Goal: Transaction & Acquisition: Purchase product/service

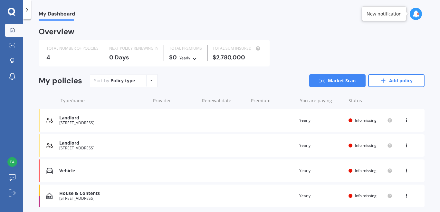
scroll to position [23, 0]
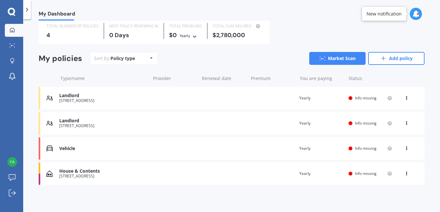
click at [239, 173] on div "House & Contents 216 Delta Lake Heights, Renwick 7271 Renewal date Premium You …" at bounding box center [232, 173] width 386 height 23
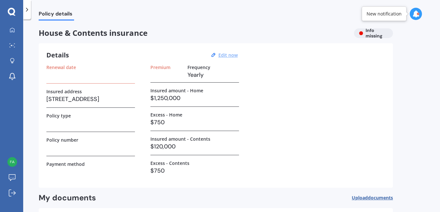
click at [228, 53] on u "Edit now" at bounding box center [228, 55] width 19 height 6
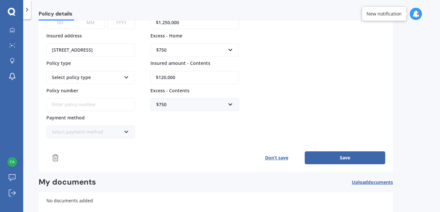
scroll to position [86, 0]
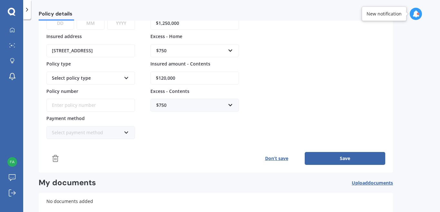
click at [349, 158] on button "Save" at bounding box center [345, 158] width 81 height 13
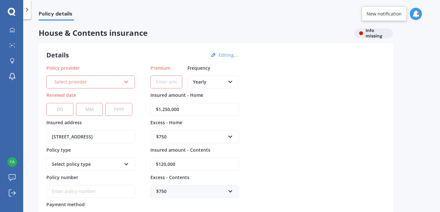
click at [123, 79] on div "Select provider AA AMI AMP ANZ ASB Ando BNZ Co-Operative Bank FMG Initio Kiwiba…" at bounding box center [90, 81] width 89 height 13
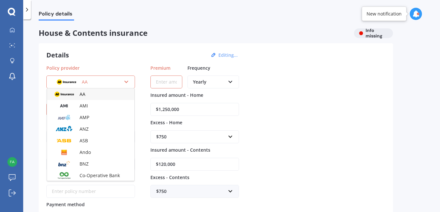
click at [169, 50] on div "Details Editing... Policy provider AA AA AMI AMP ANZ ASB Ando BNZ Co-Operative …" at bounding box center [216, 150] width 355 height 215
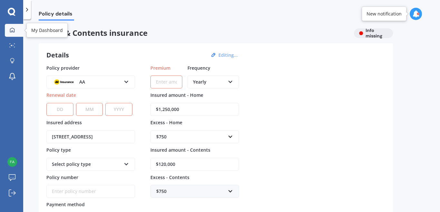
click at [8, 32] on div at bounding box center [12, 30] width 10 height 6
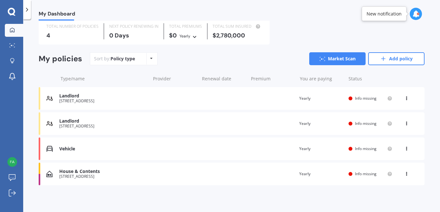
scroll to position [23, 0]
click at [155, 176] on div "House & Contents 216 Delta Lake Heights, Renwick 7271 Renewal date Premium You …" at bounding box center [232, 173] width 386 height 23
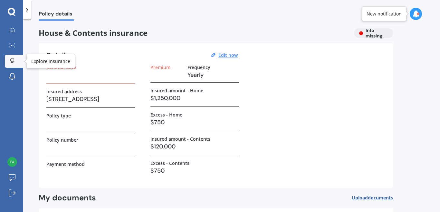
click at [8, 66] on link "Explore insurance" at bounding box center [14, 61] width 18 height 13
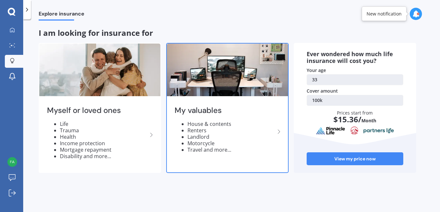
click at [232, 99] on div "My valuables House & contents Renters Landlord Motorcycle Travel and more..." at bounding box center [227, 132] width 121 height 68
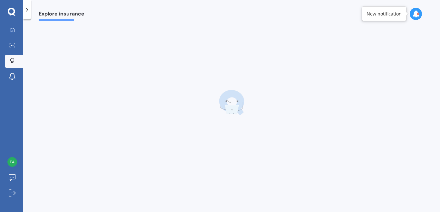
click at [232, 99] on img at bounding box center [232, 103] width 26 height 26
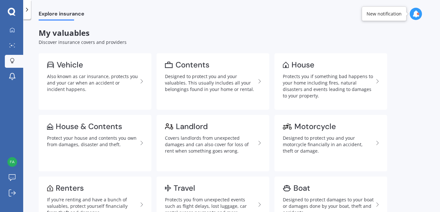
click at [369, 14] on div "New notification" at bounding box center [384, 14] width 35 height 6
click at [414, 14] on icon at bounding box center [416, 13] width 7 height 7
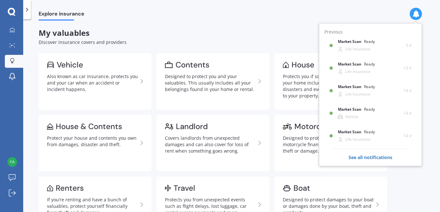
click at [220, 16] on div "Explore insurance" at bounding box center [231, 10] width 417 height 21
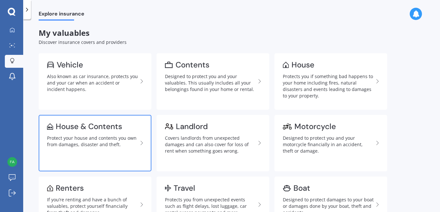
click at [113, 145] on div "Protect your house and contents you own from damages, disaster and theft." at bounding box center [92, 141] width 91 height 13
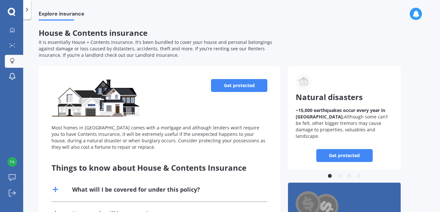
click at [242, 88] on link "Get protected" at bounding box center [239, 85] width 56 height 13
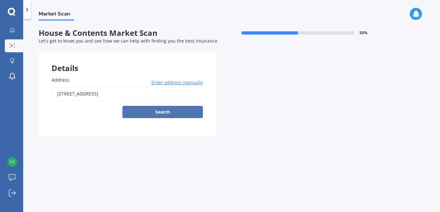
click at [166, 110] on button "Search" at bounding box center [163, 112] width 81 height 12
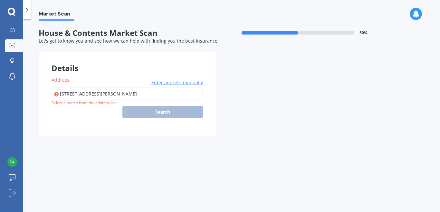
type input "216 Delta Lake Heights, Renwick 7271"
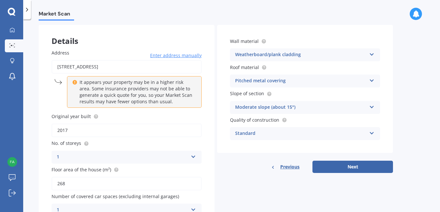
scroll to position [32, 0]
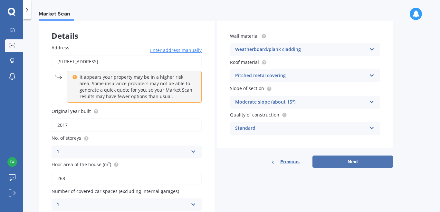
click at [374, 164] on button "Next" at bounding box center [353, 161] width 81 height 12
select select "19"
select select "12"
select select "1991"
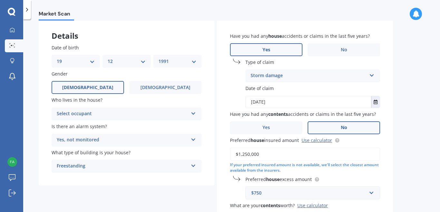
scroll to position [0, 0]
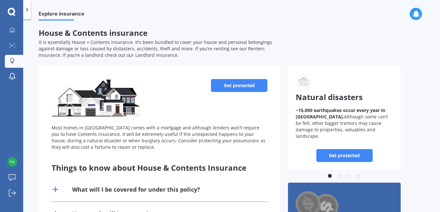
click at [243, 82] on link "Get protected" at bounding box center [239, 85] width 56 height 13
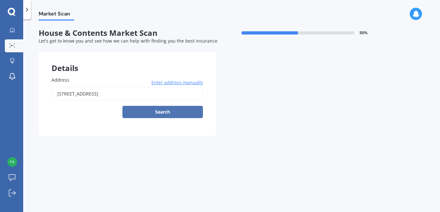
click at [188, 111] on button "Search" at bounding box center [163, 112] width 81 height 12
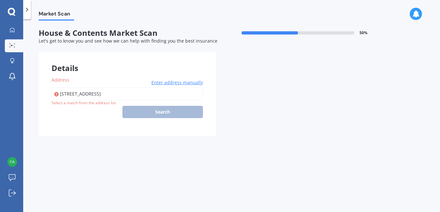
click at [153, 96] on input "216 Delta Lake Heights, Renwick 7271" at bounding box center [128, 94] width 152 height 14
type input "216 Delta Lake Heights, Renwick 7271"
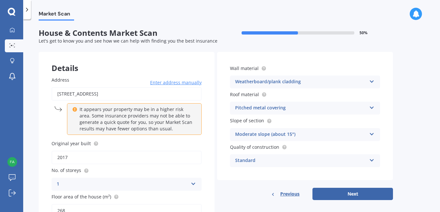
click at [345, 136] on div "Moderate slope (about 15°)" at bounding box center [301, 135] width 132 height 8
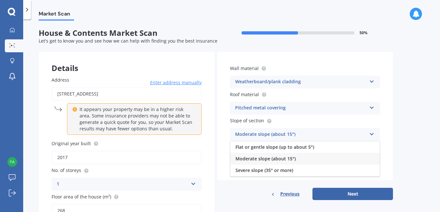
click at [345, 161] on div "Moderate slope (about 15°)" at bounding box center [306, 159] width 150 height 12
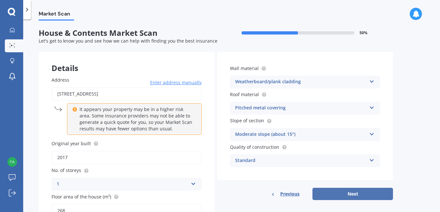
click at [365, 190] on button "Next" at bounding box center [353, 194] width 81 height 12
select select "19"
select select "12"
select select "1991"
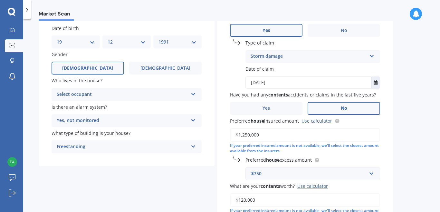
scroll to position [54, 0]
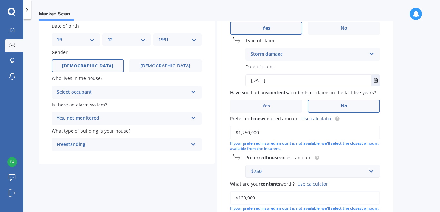
click at [190, 93] on div "Select occupant Owner Owner + Boarder" at bounding box center [127, 92] width 150 height 13
click at [190, 93] on div "Owner Owner Owner + Boarder" at bounding box center [127, 92] width 150 height 13
click at [194, 85] on div "Who lives in the house? Select occupant Owner Owner + Boarder" at bounding box center [127, 87] width 150 height 24
click at [189, 93] on div "Select occupant Owner Owner + Boarder" at bounding box center [127, 92] width 150 height 13
click at [181, 109] on div "Owner" at bounding box center [126, 105] width 149 height 12
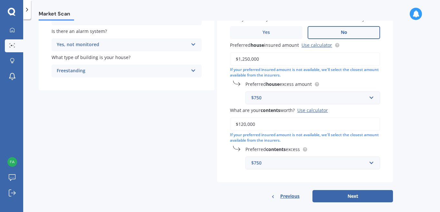
scroll to position [141, 0]
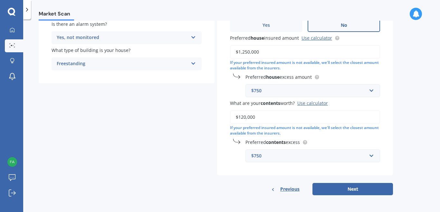
click at [292, 114] on input "$120,000" at bounding box center [305, 117] width 150 height 14
click at [341, 188] on button "Next" at bounding box center [353, 189] width 81 height 12
select select "19"
select select "12"
select select "1991"
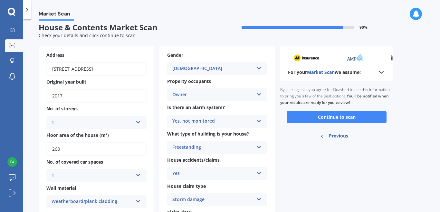
scroll to position [0, 0]
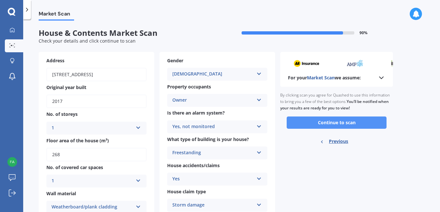
click at [353, 123] on button "Continue to scan" at bounding box center [337, 122] width 100 height 12
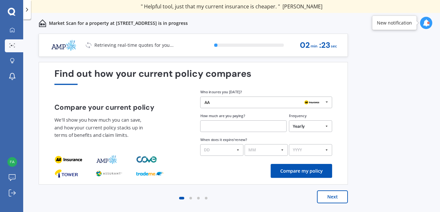
click at [330, 202] on button "Next" at bounding box center [332, 196] width 31 height 13
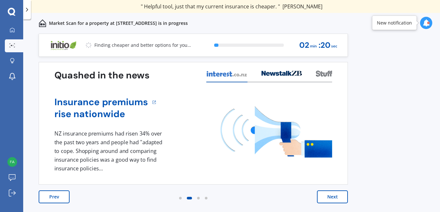
click at [331, 200] on button "Next" at bounding box center [332, 196] width 31 height 13
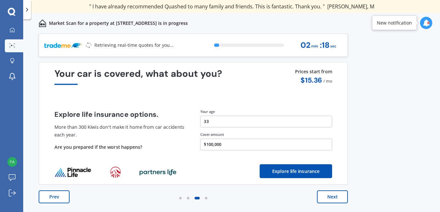
click at [331, 200] on button "Next" at bounding box center [332, 196] width 31 height 13
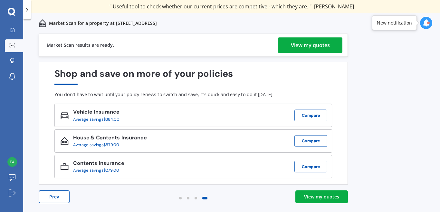
click at [314, 40] on div "View my quotes" at bounding box center [310, 44] width 39 height 15
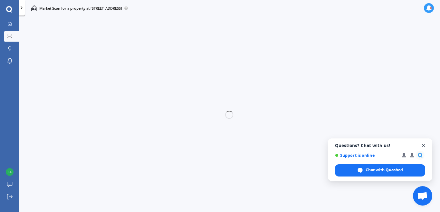
click at [425, 145] on span "Open chat" at bounding box center [424, 146] width 8 height 8
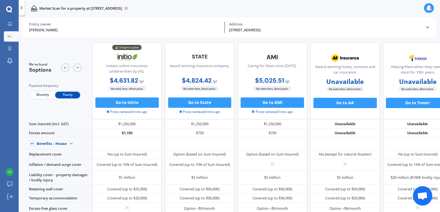
click at [426, 23] on div "Fabian Heather Policy owner 216 Delta Lake Heights, Renwick 7271 Address" at bounding box center [229, 27] width 401 height 19
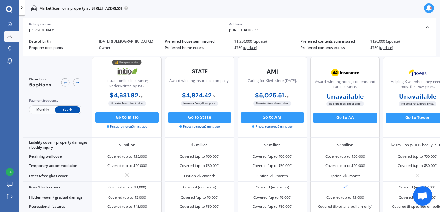
scroll to position [67, 0]
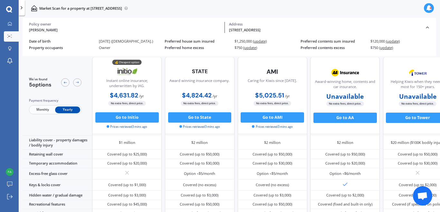
drag, startPoint x: 42, startPoint y: 110, endPoint x: 96, endPoint y: 110, distance: 53.8
click at [42, 110] on span "Monthly" at bounding box center [42, 109] width 25 height 7
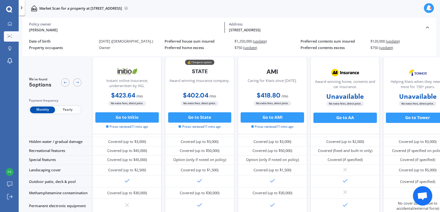
scroll to position [0, 0]
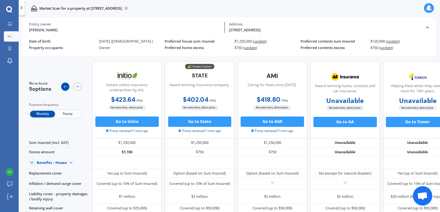
click at [67, 84] on icon at bounding box center [65, 86] width 4 height 4
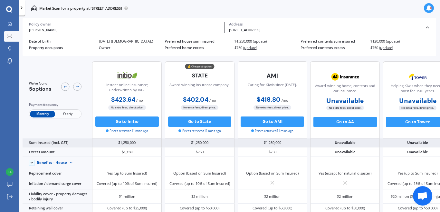
click at [50, 145] on div "Sum insured (incl. GST)" at bounding box center [58, 142] width 70 height 9
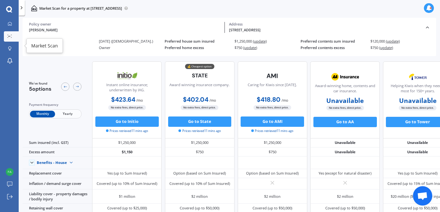
click at [7, 35] on div at bounding box center [10, 37] width 8 height 4
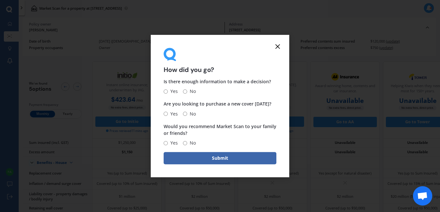
click at [280, 46] on icon at bounding box center [278, 47] width 8 height 8
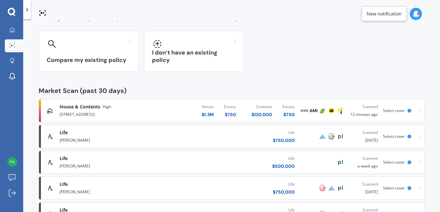
scroll to position [54, 0]
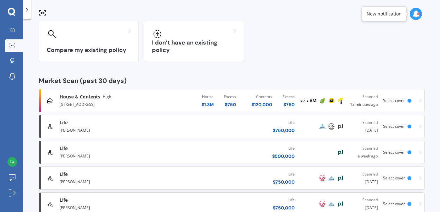
drag, startPoint x: 416, startPoint y: 100, endPoint x: 347, endPoint y: 44, distance: 88.5
click at [347, 44] on div "Compare my existing policy I don’t have an existing policy" at bounding box center [232, 41] width 386 height 41
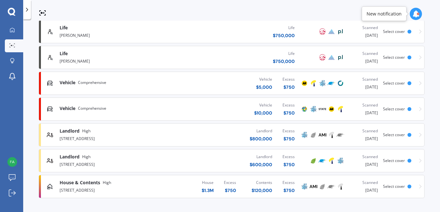
scroll to position [201, 0]
click at [147, 186] on div "216 Delta Lake Heights, Renwick 7271" at bounding box center [117, 189] width 114 height 8
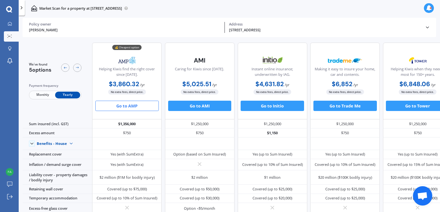
click at [190, 11] on div "Market Scan for a property at 216 Delta Lake Heights, Renwick 7271" at bounding box center [230, 8] width 422 height 16
click at [131, 104] on button "Go to AMP" at bounding box center [127, 106] width 64 height 10
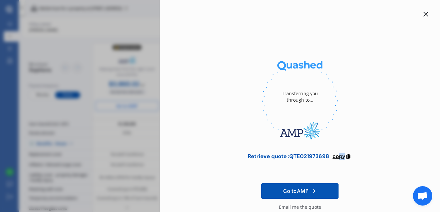
drag, startPoint x: 341, startPoint y: 158, endPoint x: 344, endPoint y: 155, distance: 4.1
click at [344, 155] on div "Retrieve quote : QTE021973698 copy" at bounding box center [300, 159] width 260 height 13
click at [344, 155] on span "copy" at bounding box center [339, 156] width 13 height 7
